Goal: Information Seeking & Learning: Learn about a topic

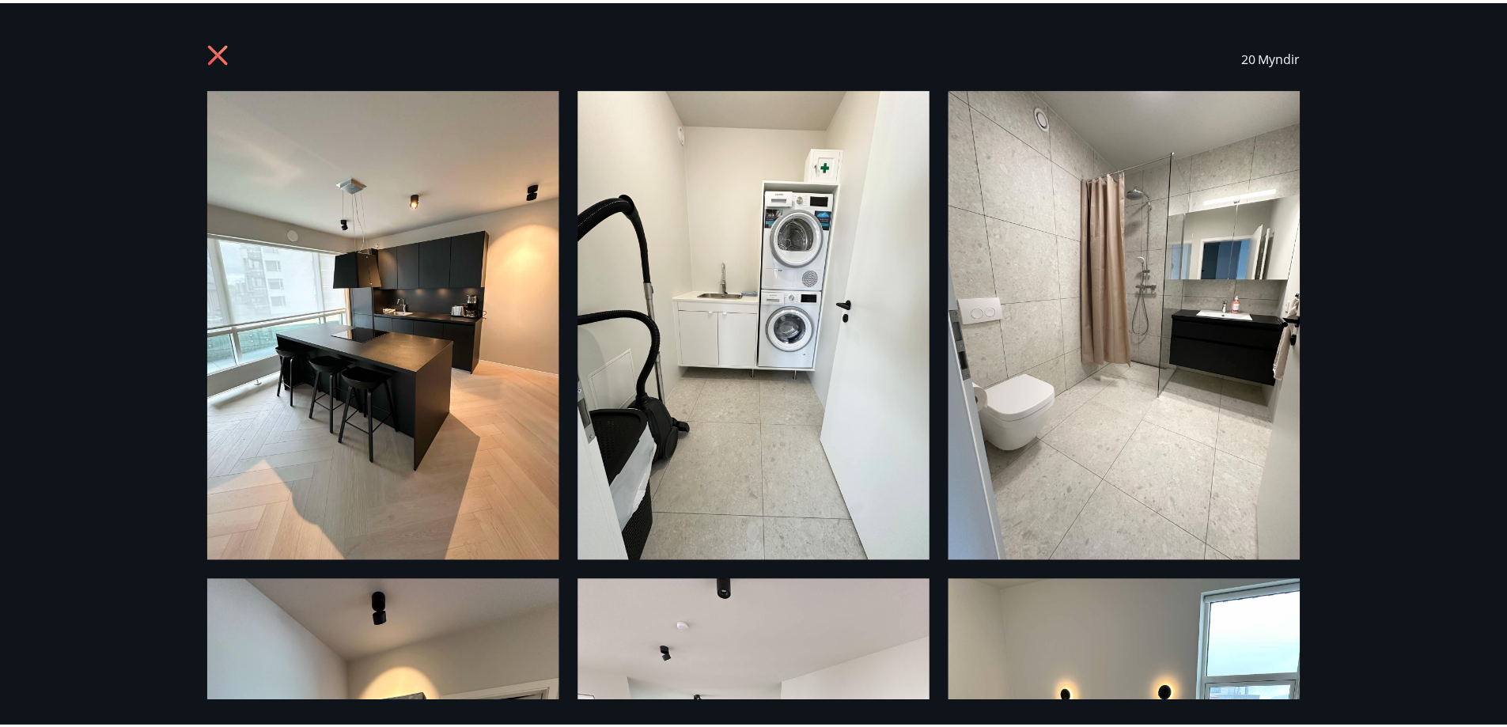
scroll to position [237, 0]
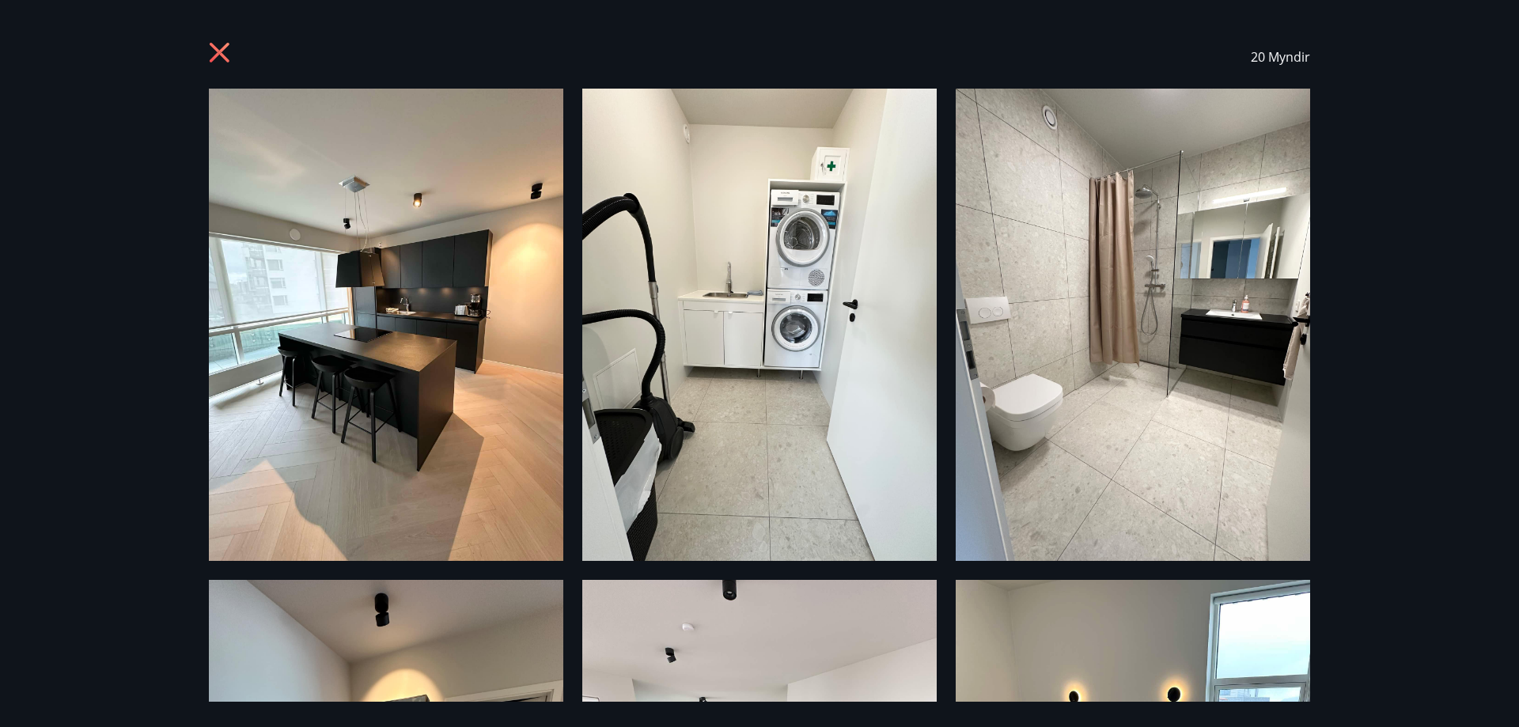
click at [218, 56] on icon at bounding box center [220, 53] width 20 height 20
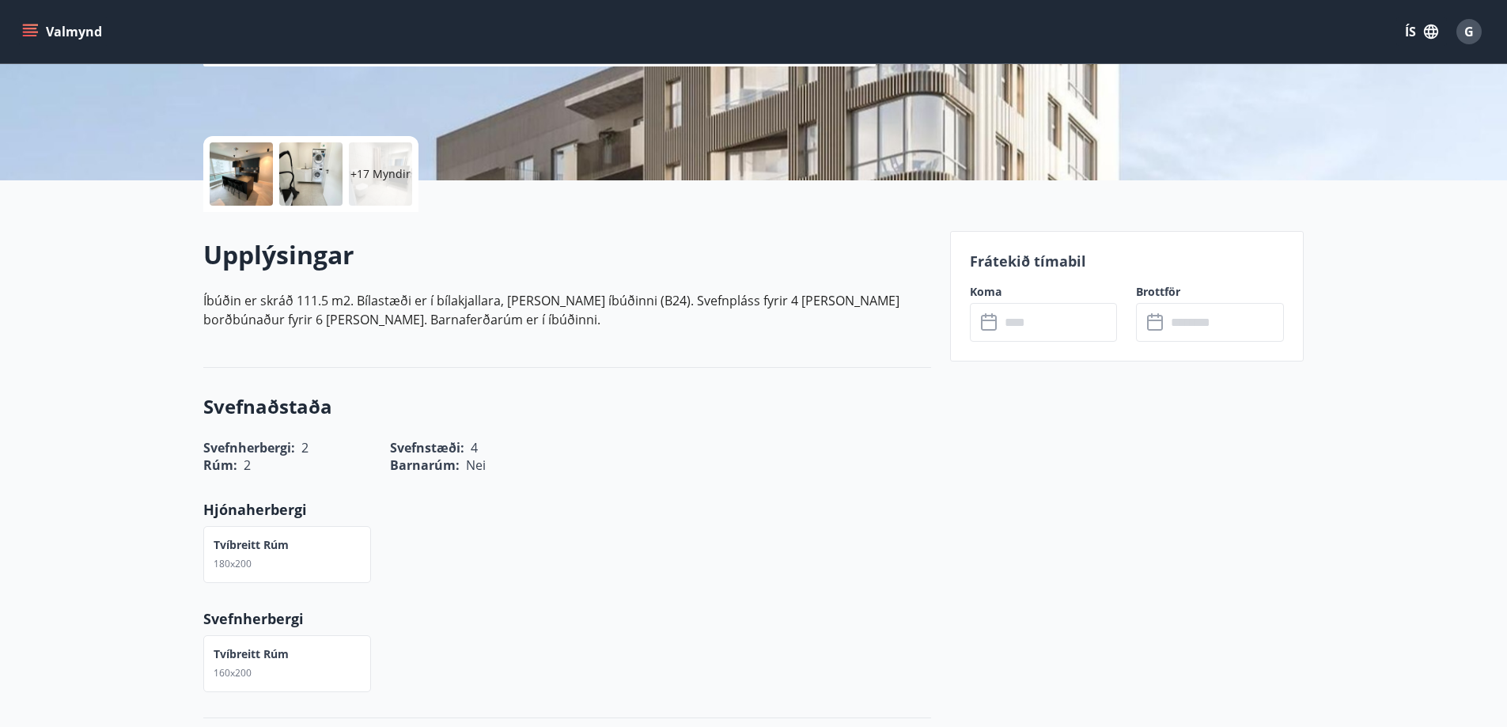
scroll to position [0, 0]
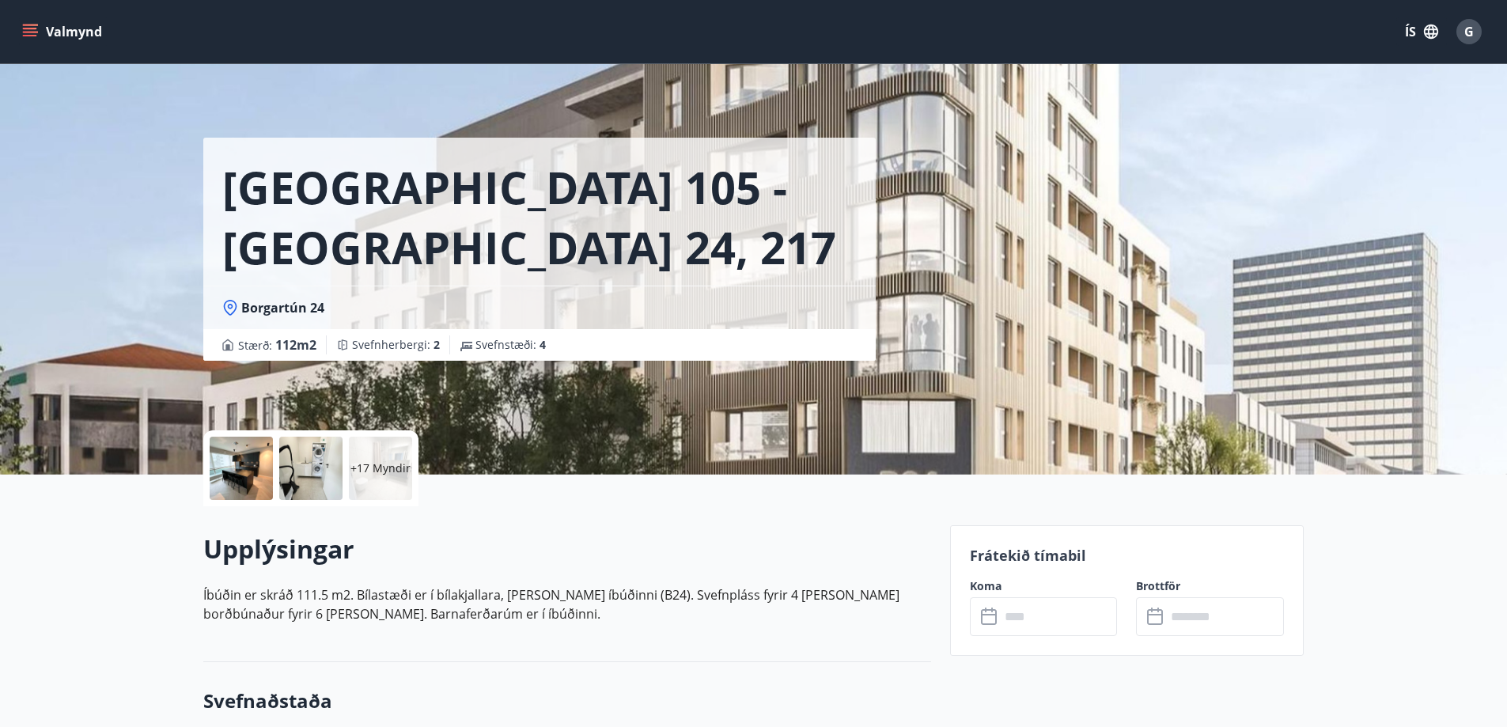
click at [21, 30] on button "Valmynd" at bounding box center [63, 31] width 89 height 28
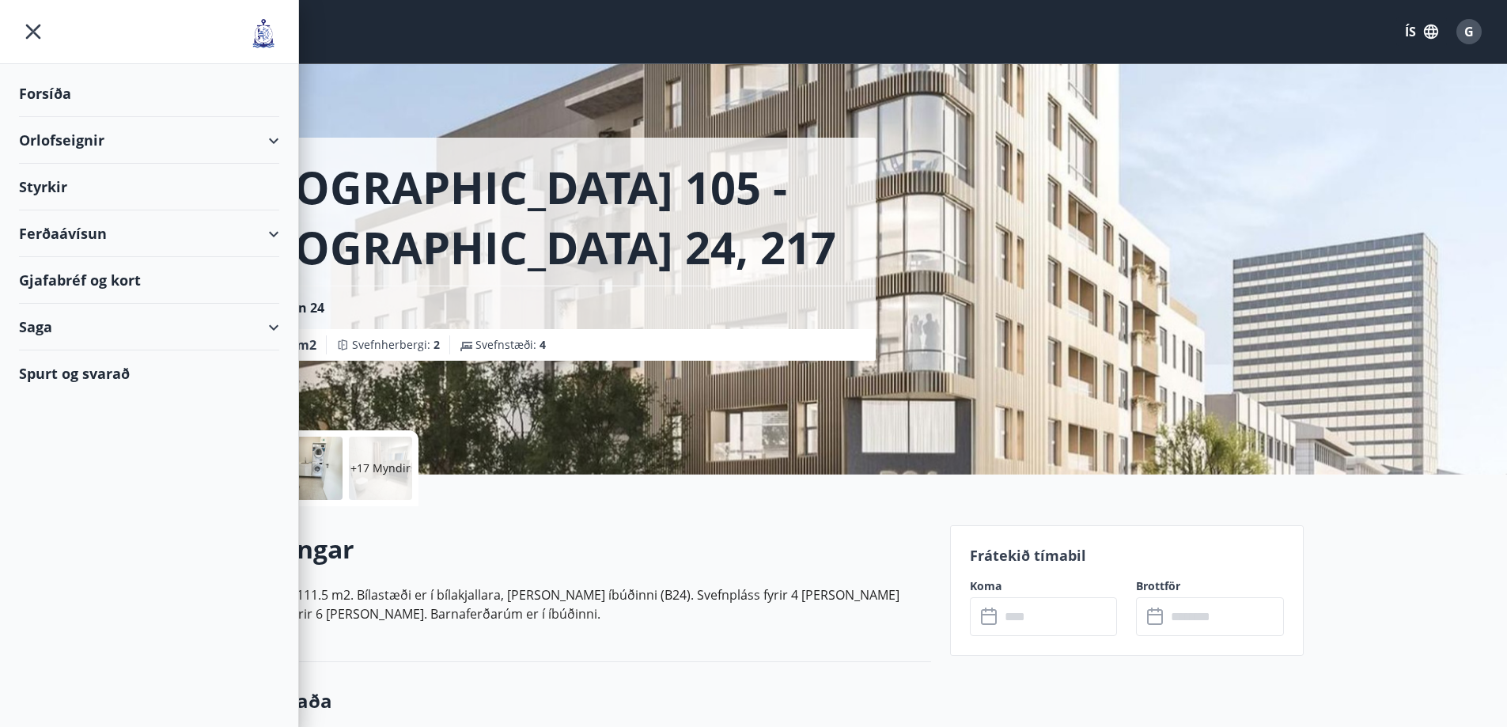
click at [94, 374] on div "Spurt og svarað" at bounding box center [149, 373] width 260 height 46
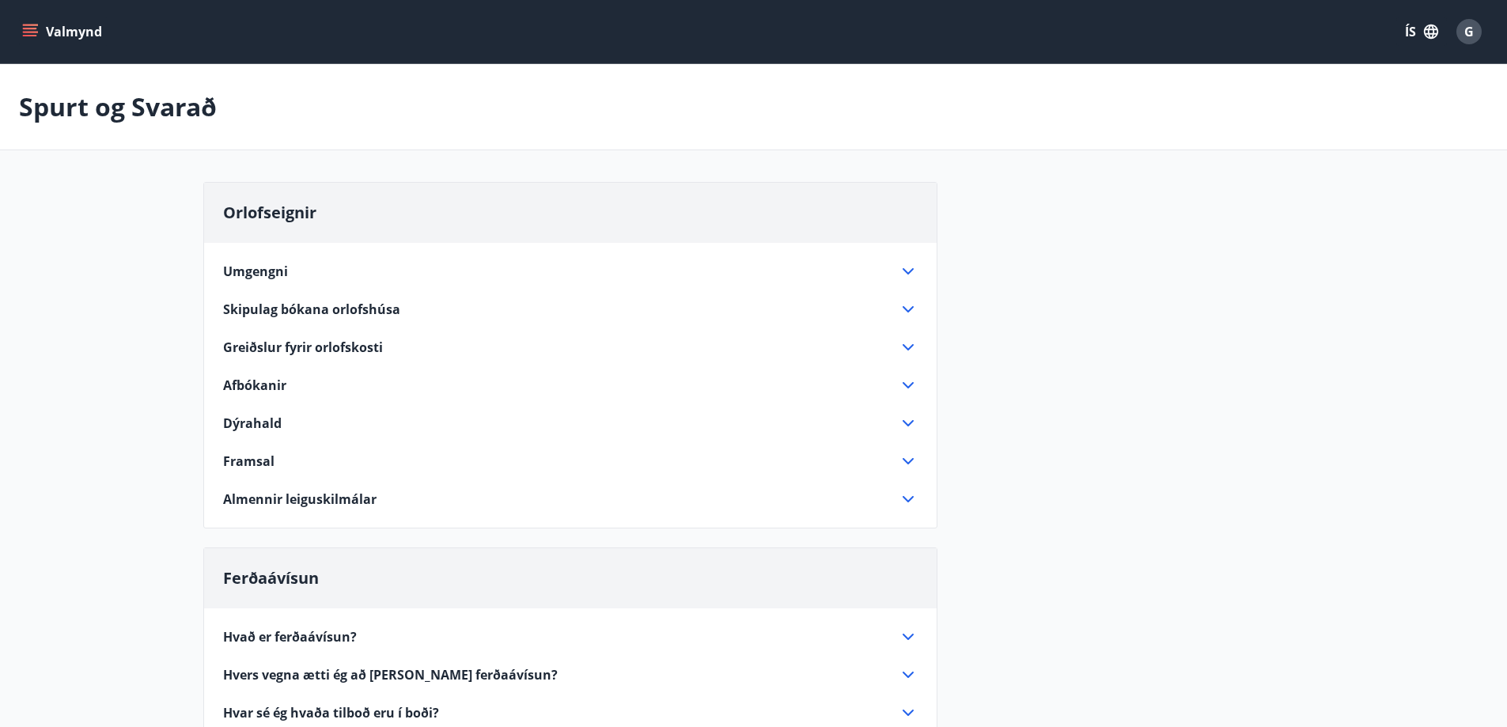
click at [267, 457] on span "Framsal" at bounding box center [248, 461] width 51 height 17
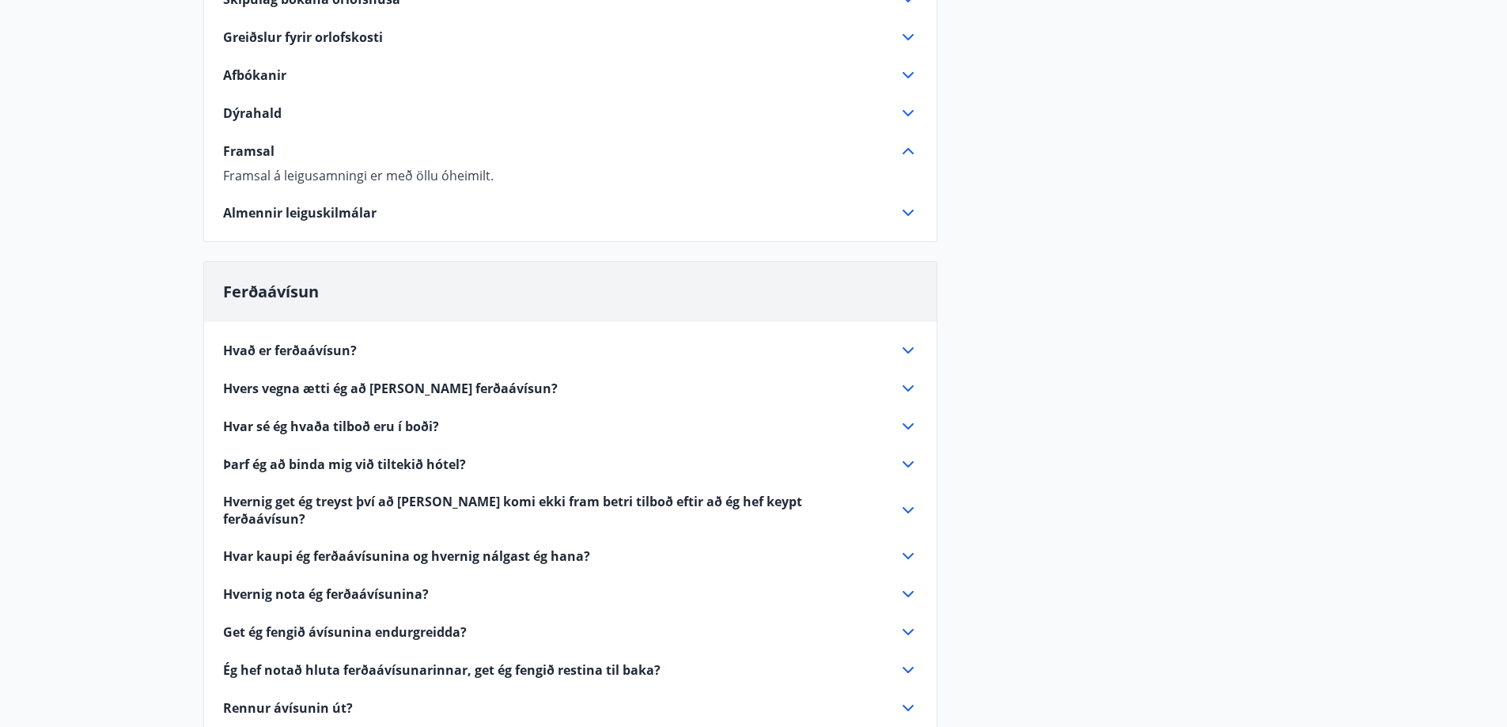
scroll to position [316, 0]
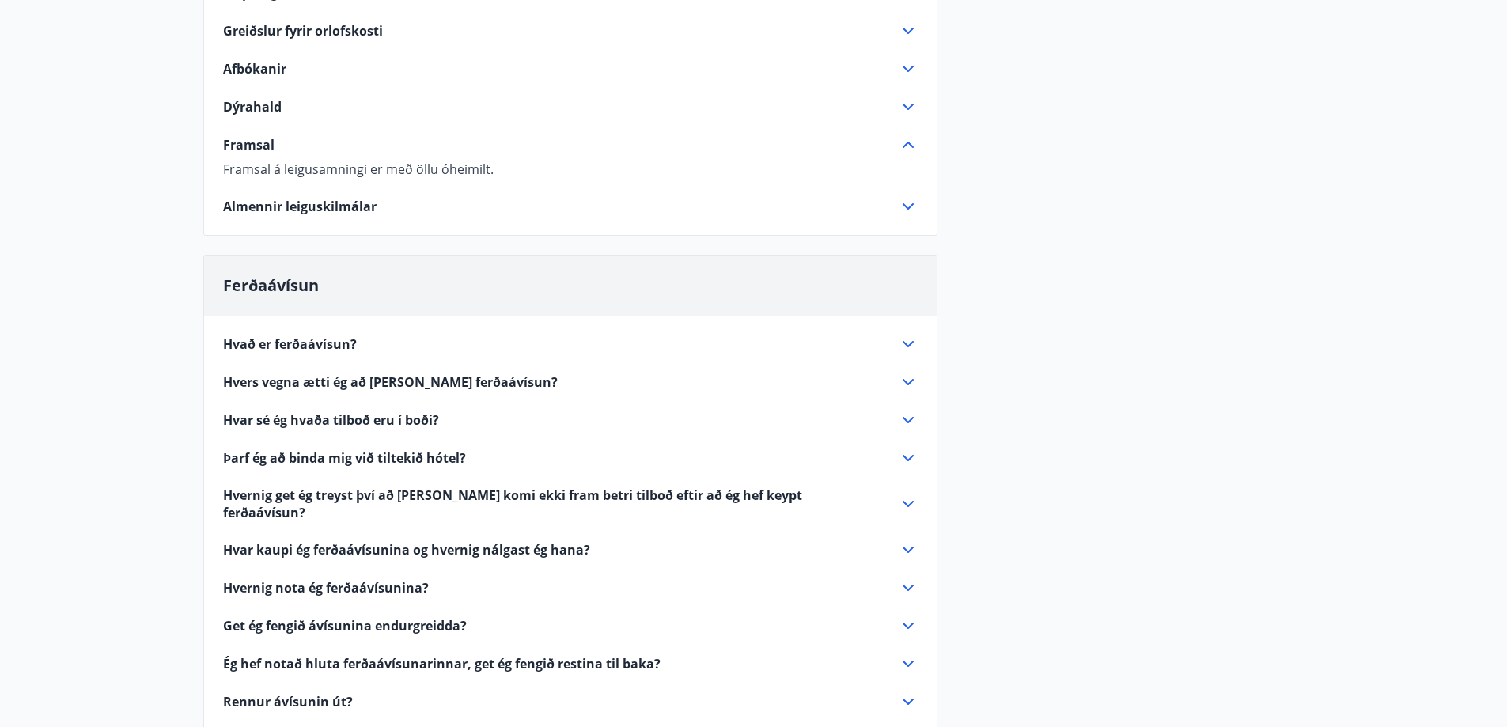
click at [347, 341] on span "Hvað er ferðaávísun?" at bounding box center [290, 343] width 134 height 17
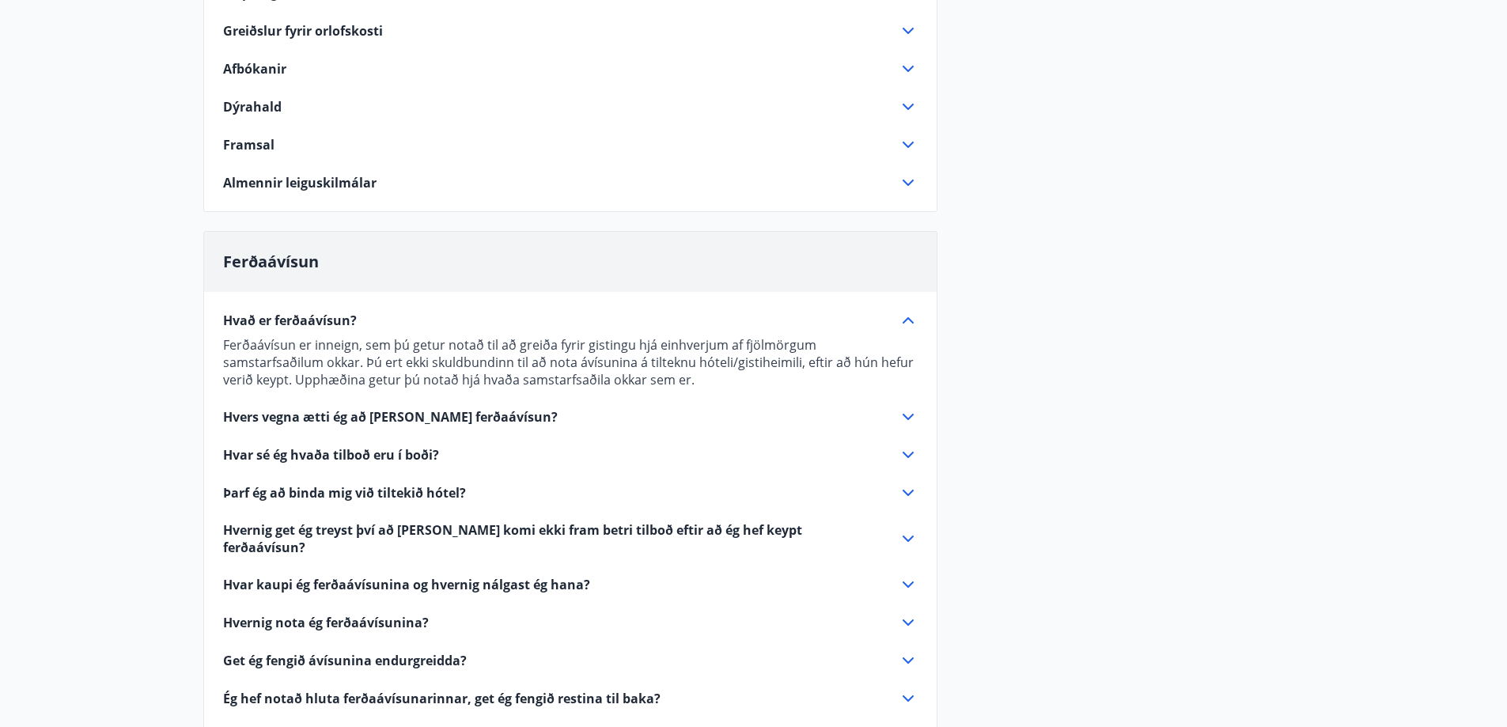
click at [413, 418] on span "Hvers vegna ætti ég að [PERSON_NAME] ferðaávísun?" at bounding box center [390, 416] width 335 height 17
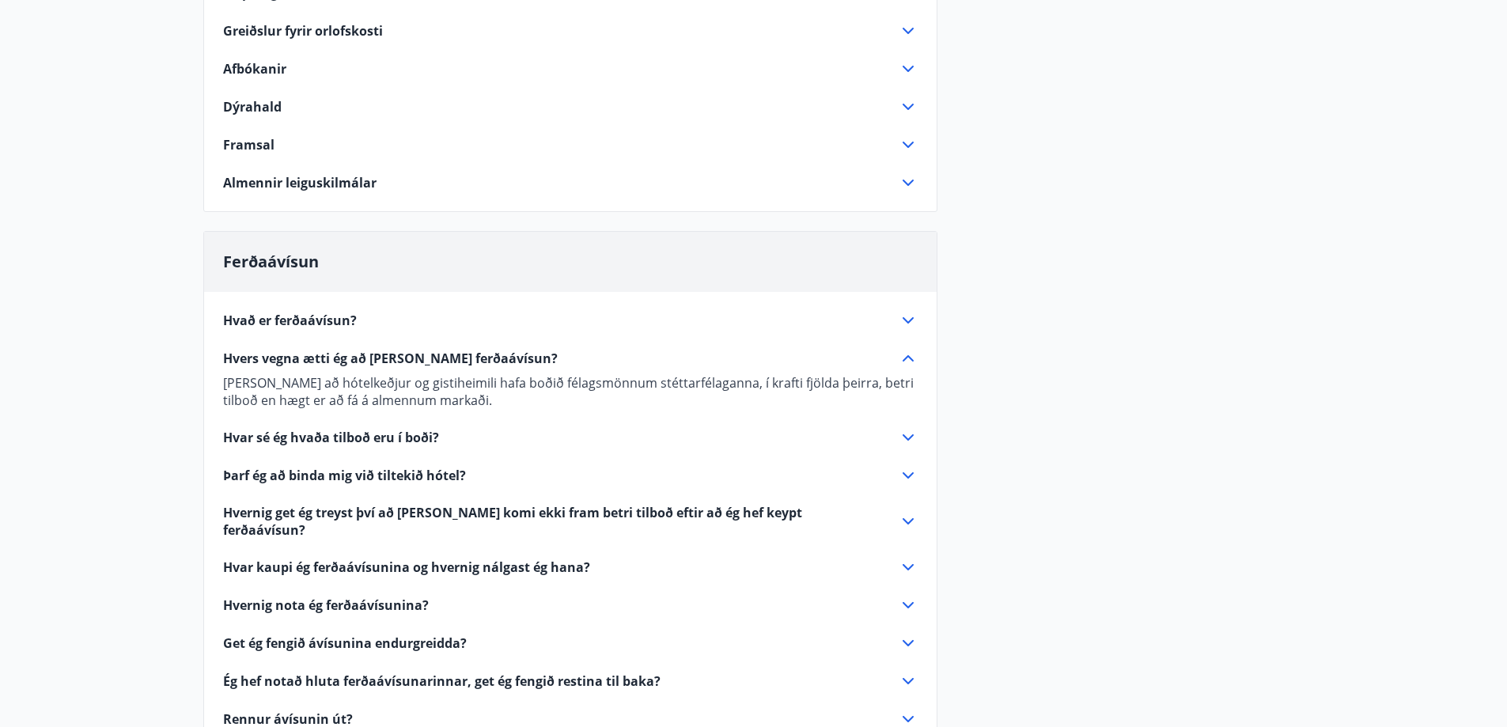
click at [390, 432] on span "Hvar sé ég hvaða tilboð eru í boði?" at bounding box center [331, 437] width 216 height 17
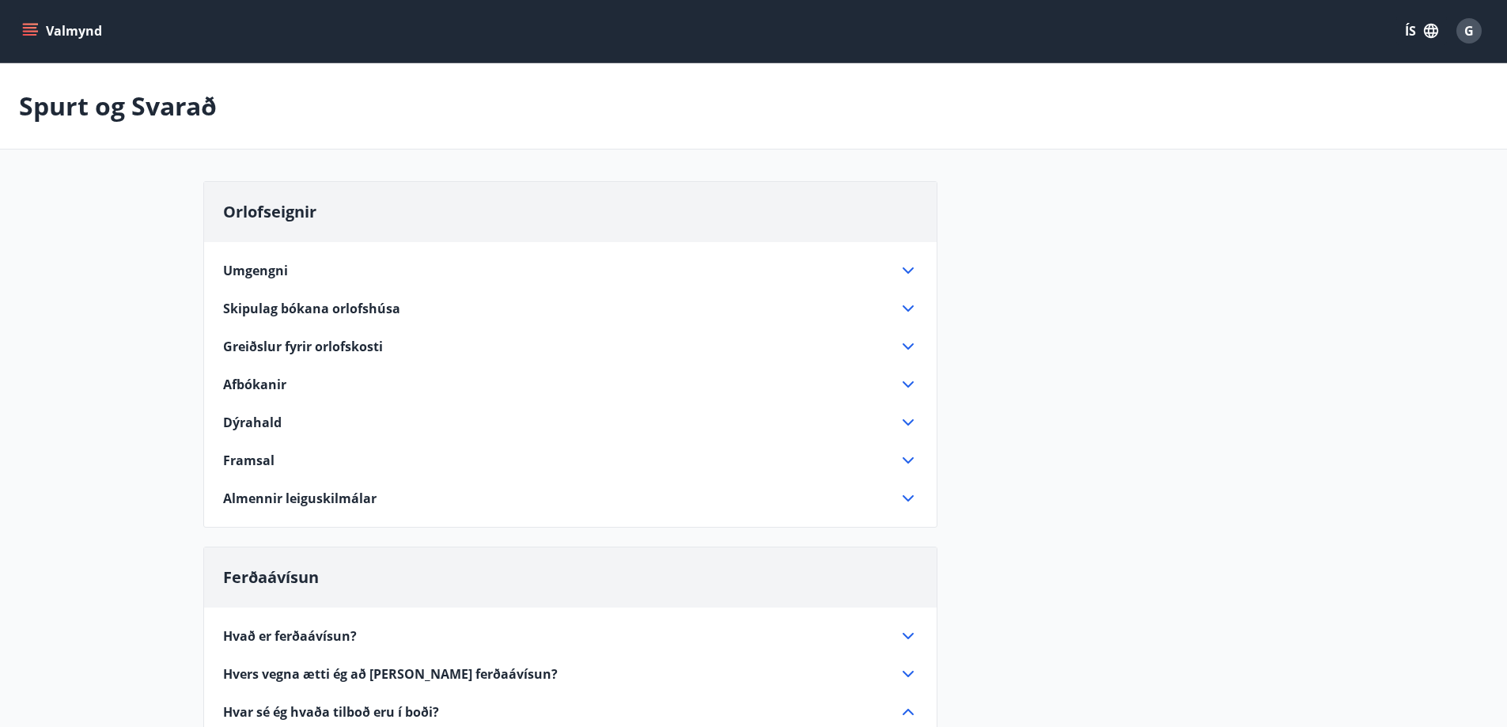
scroll to position [0, 0]
click at [260, 266] on span "Umgengni" at bounding box center [255, 271] width 65 height 17
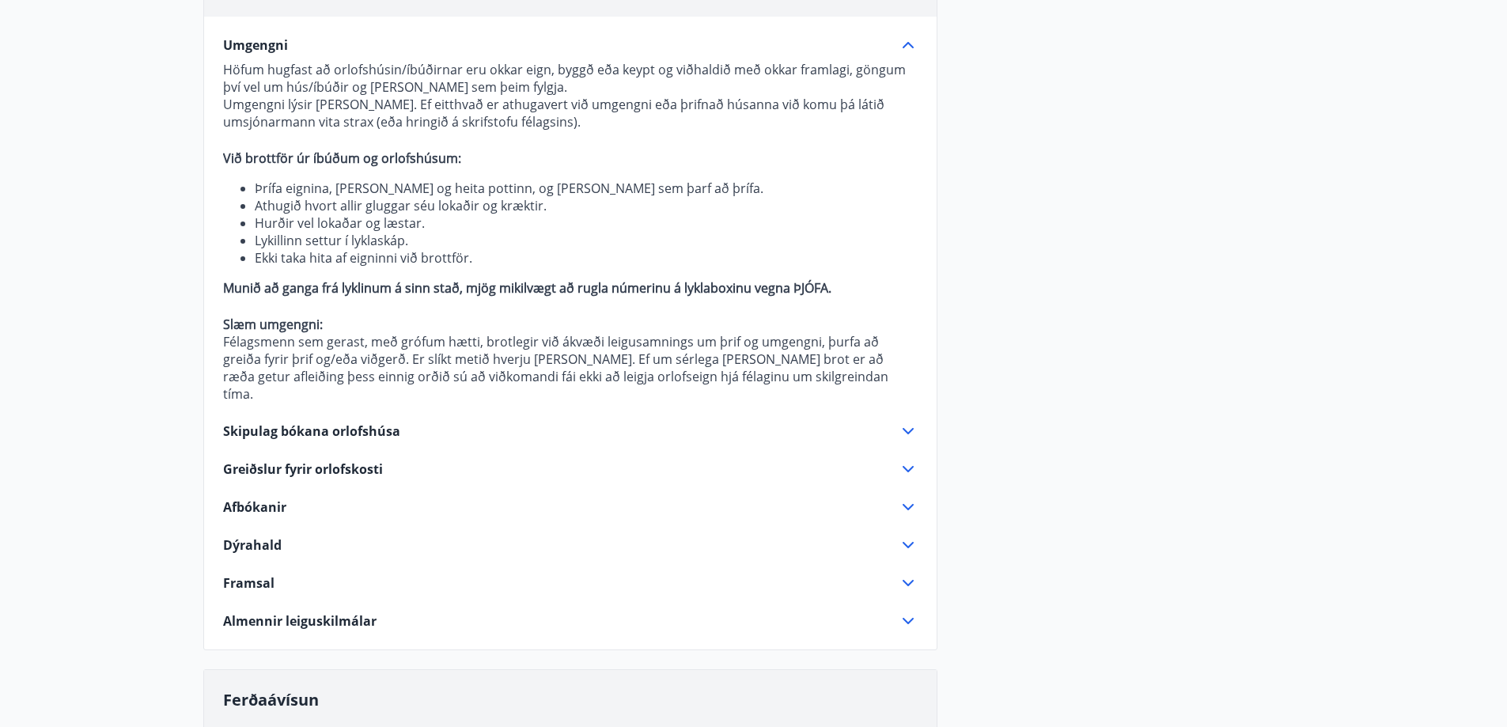
scroll to position [237, 0]
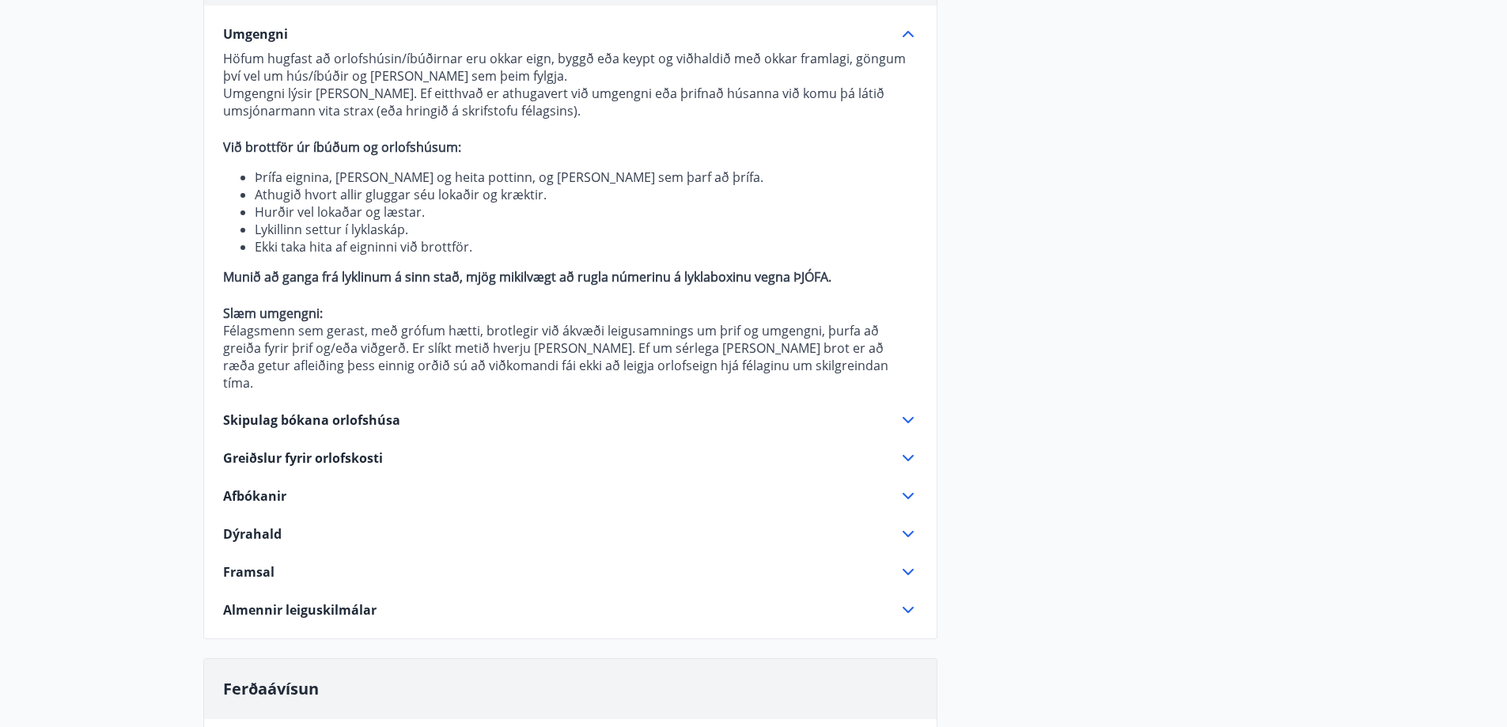
click at [362, 449] on span "Greiðslur fyrir orlofskosti" at bounding box center [303, 457] width 160 height 17
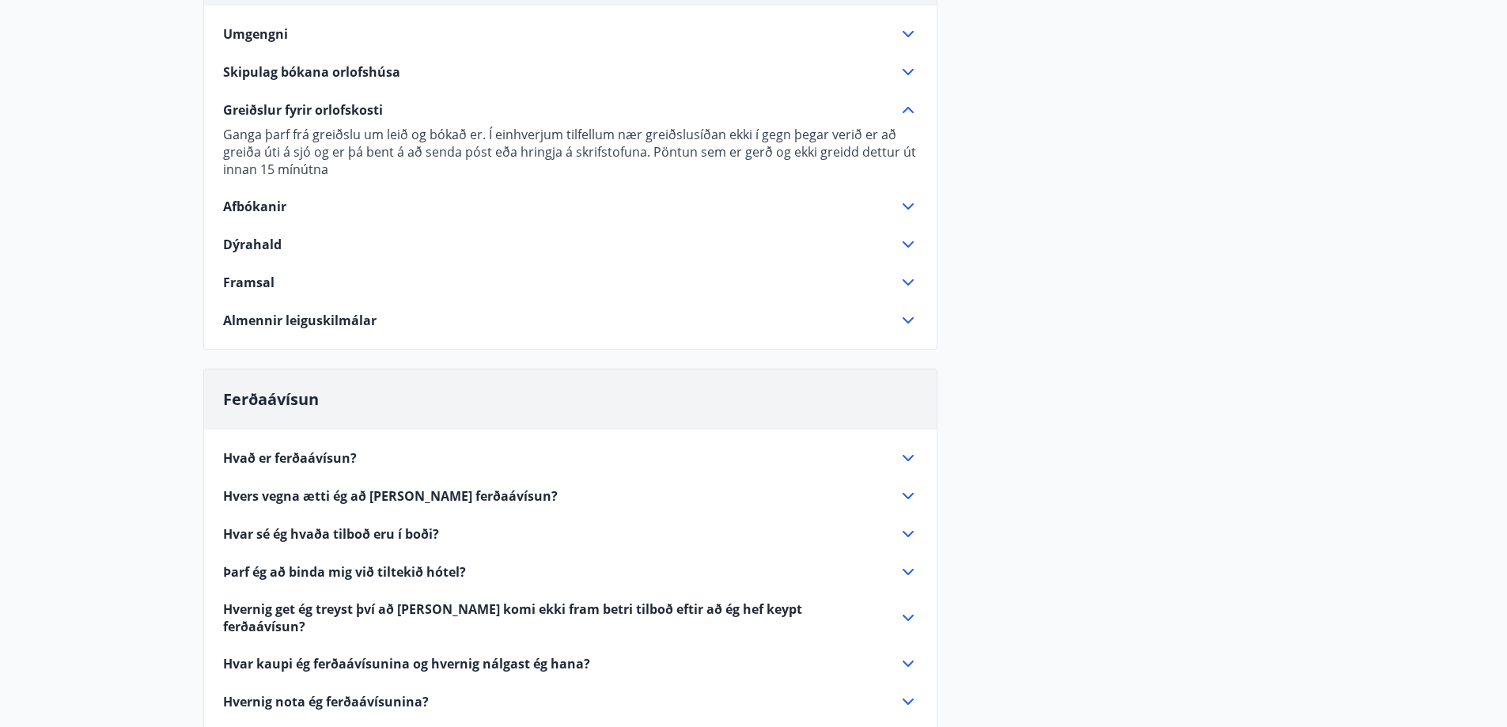
click at [308, 316] on span "Almennir leiguskilmálar" at bounding box center [299, 320] width 153 height 17
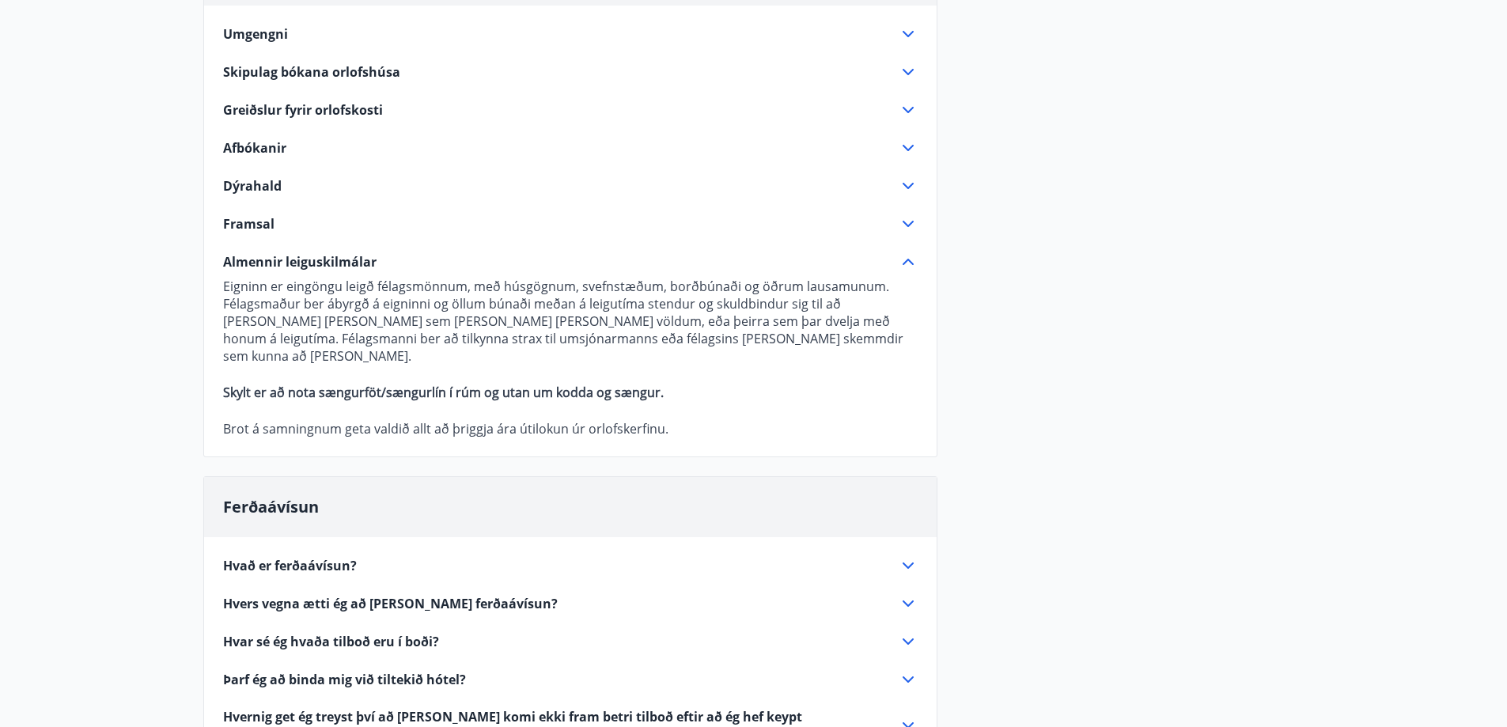
click at [258, 36] on span "Umgengni" at bounding box center [255, 33] width 65 height 17
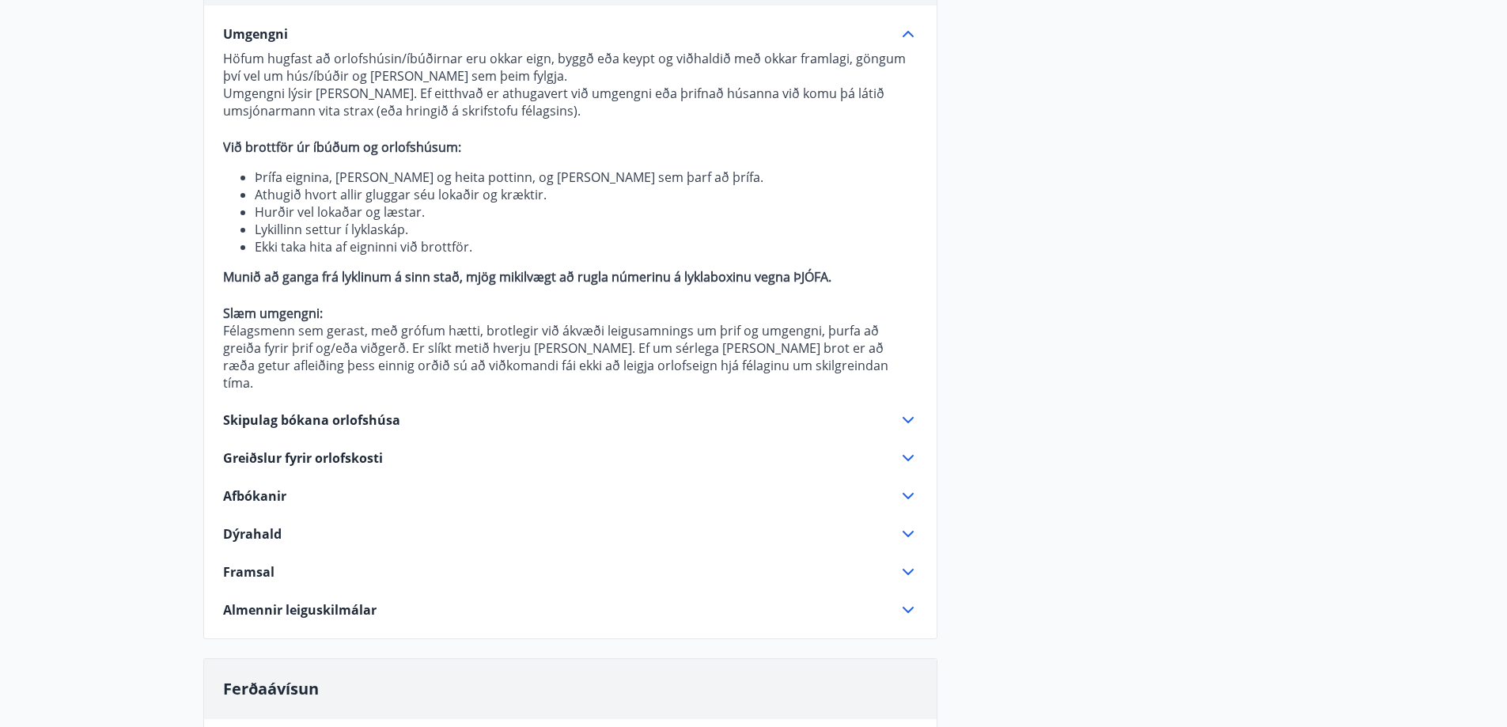
scroll to position [0, 0]
